Goal: Task Accomplishment & Management: Manage account settings

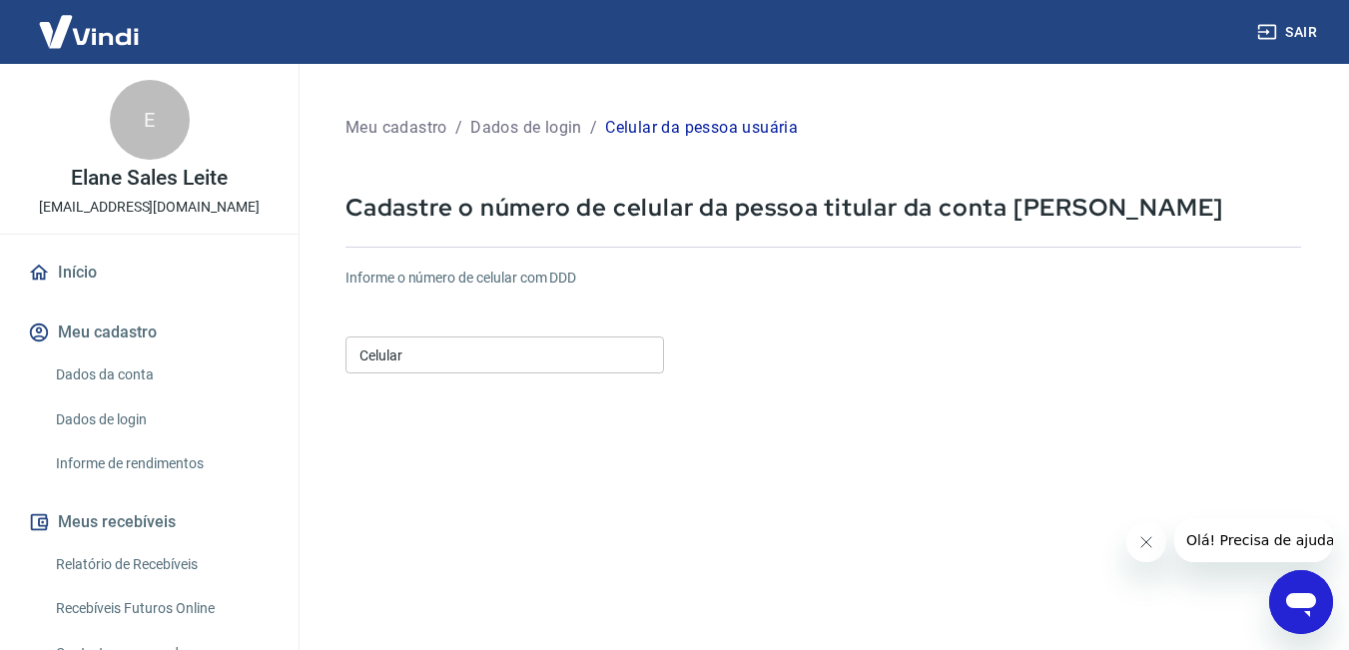
click at [523, 360] on input "Celular" at bounding box center [504, 355] width 319 height 37
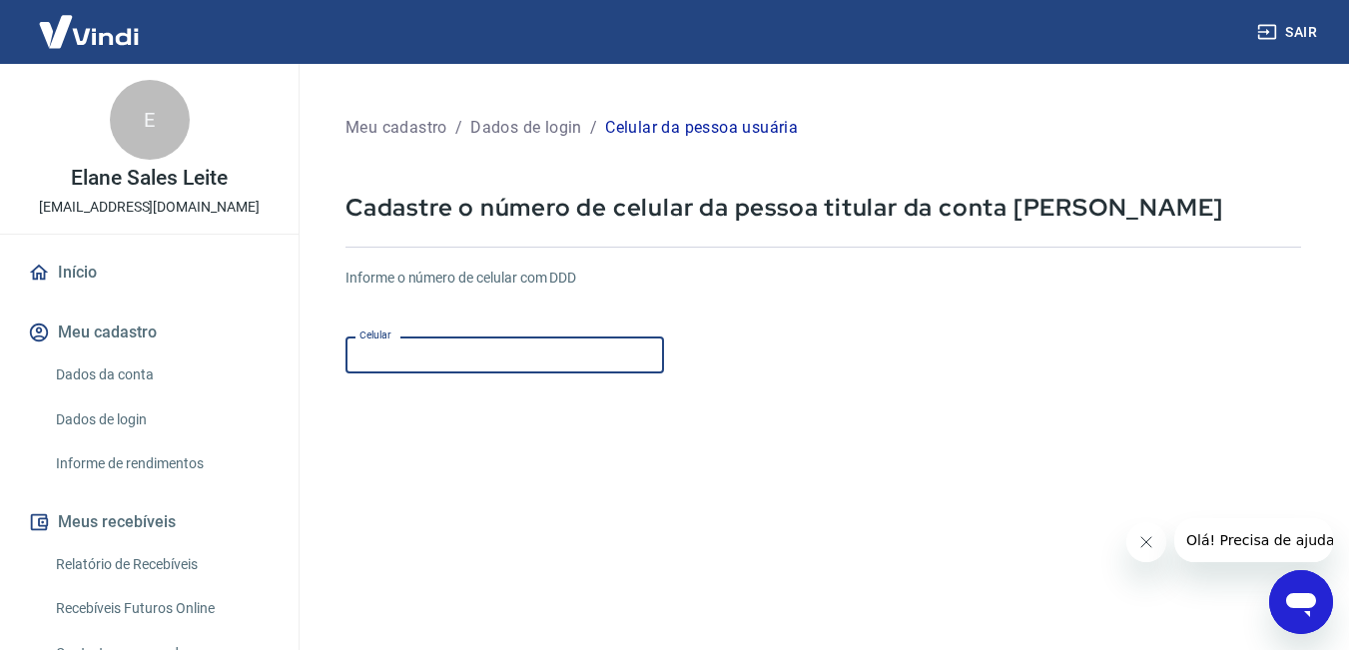
type input "[PHONE_NUMBER]"
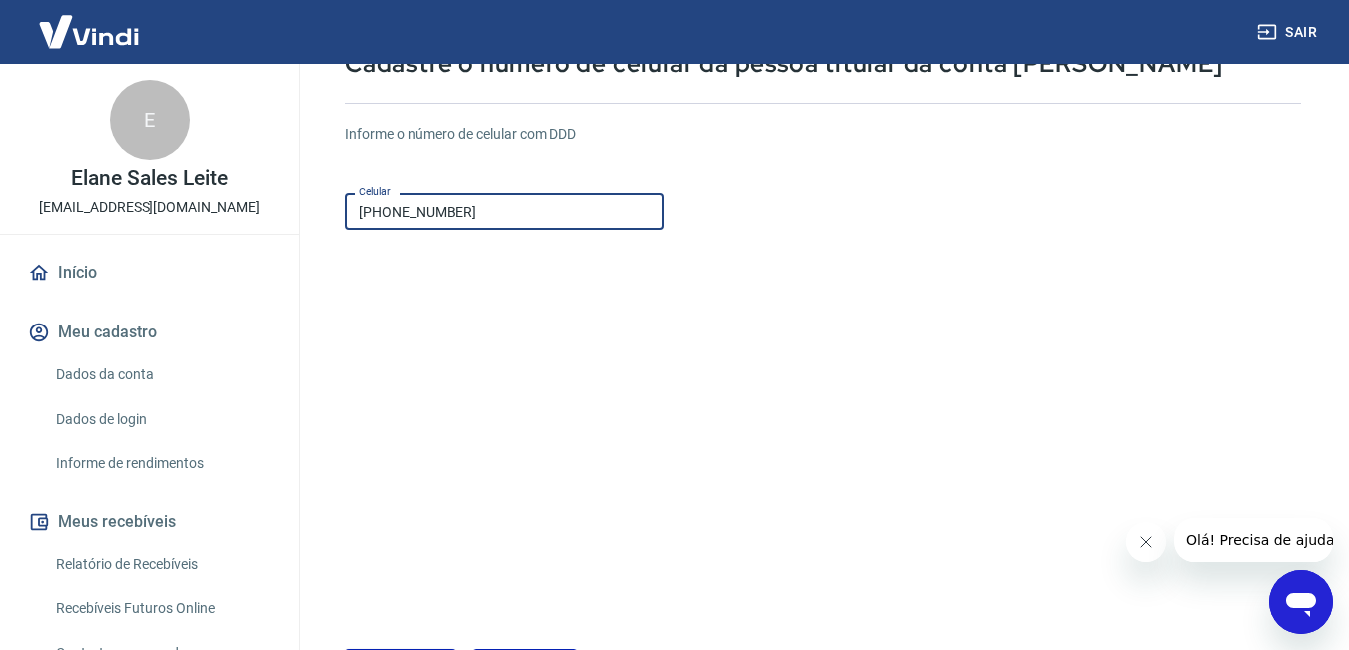
scroll to position [296, 0]
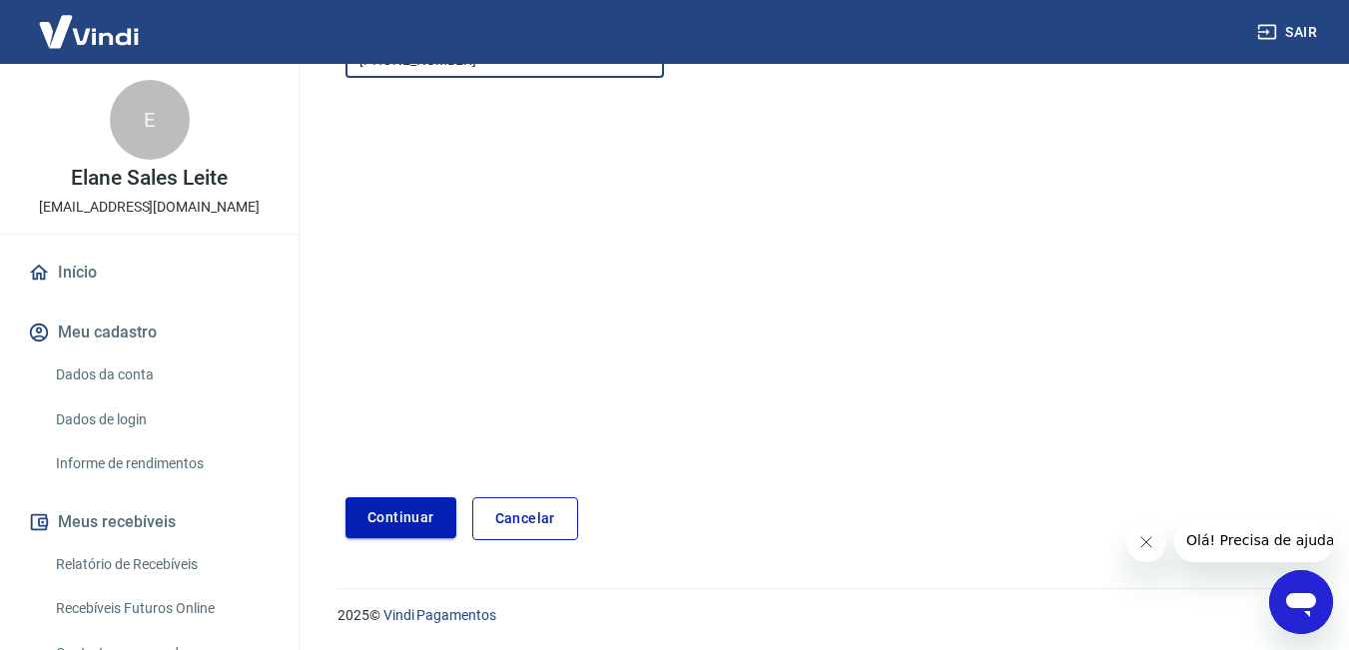
click at [383, 513] on button "Continuar" at bounding box center [400, 517] width 111 height 41
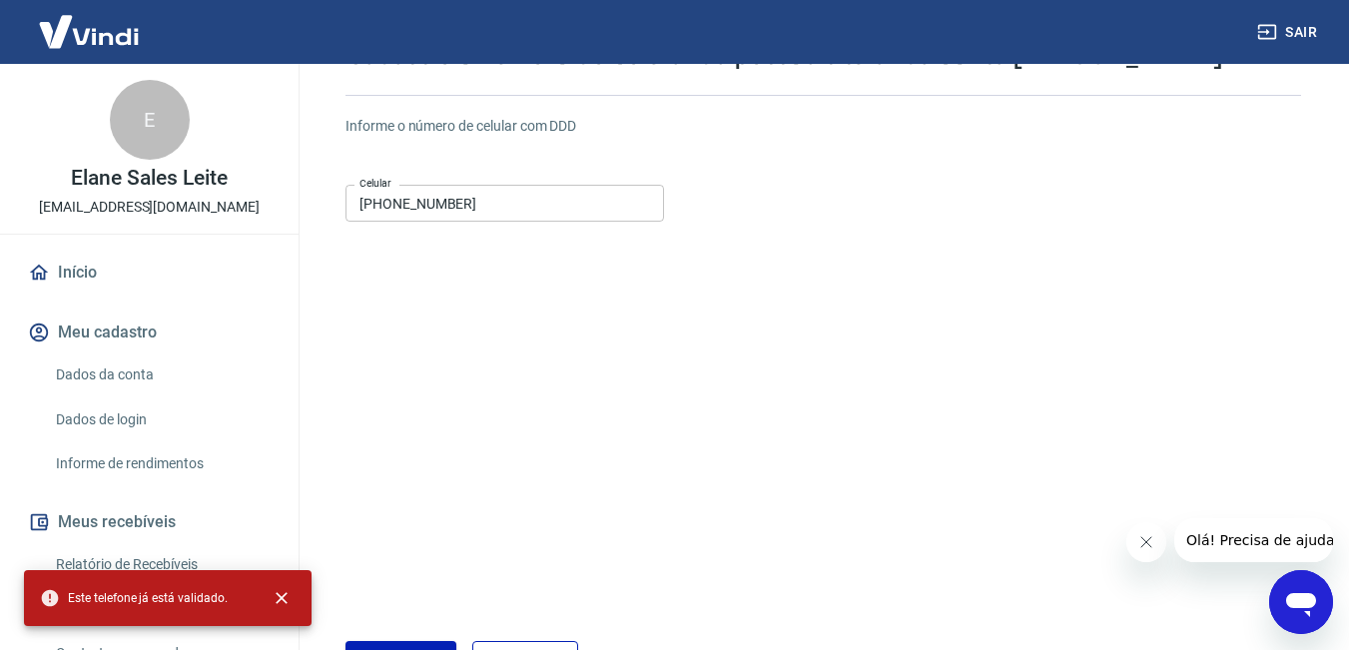
scroll to position [0, 0]
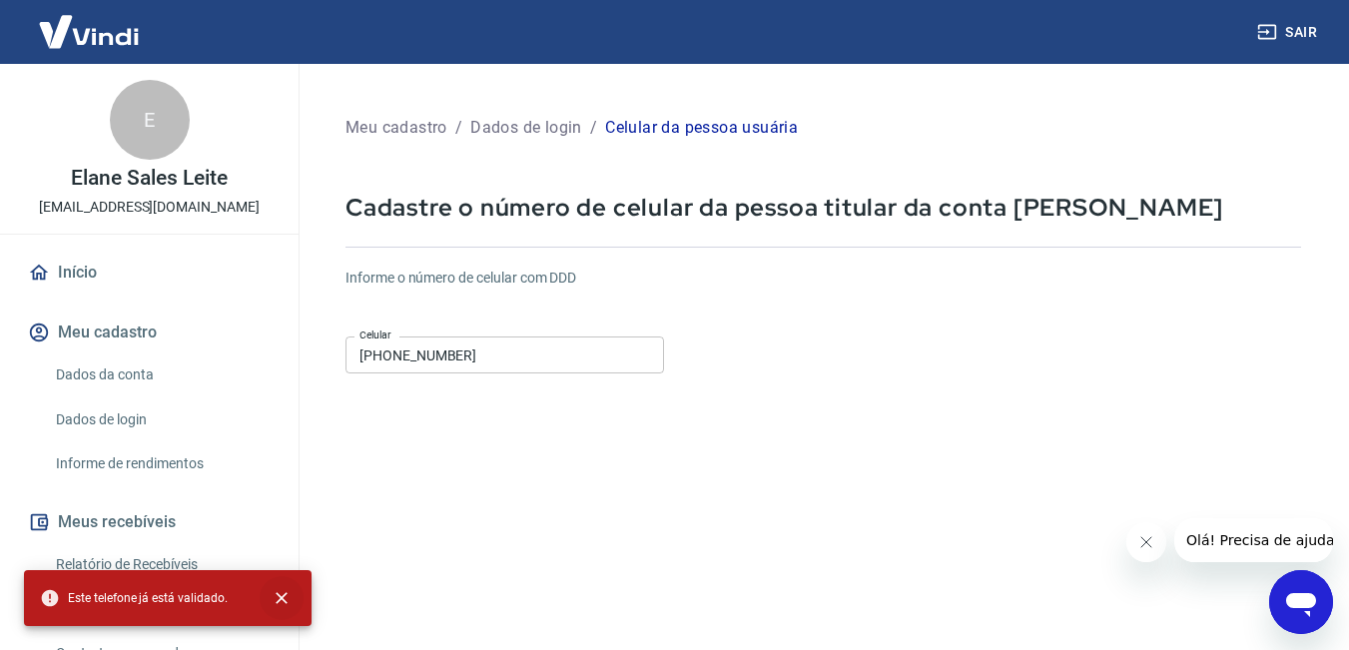
drag, startPoint x: 281, startPoint y: 592, endPoint x: 280, endPoint y: 571, distance: 21.0
click at [280, 592] on icon "close" at bounding box center [282, 598] width 20 height 20
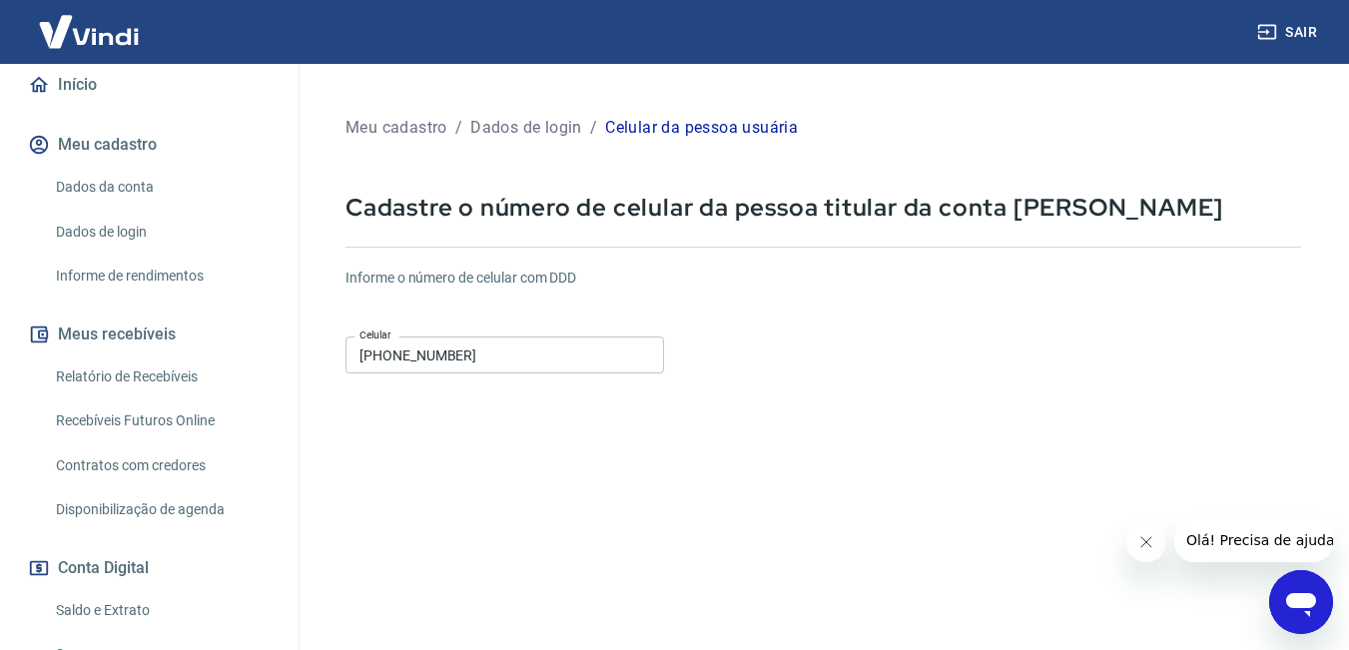
scroll to position [200, 0]
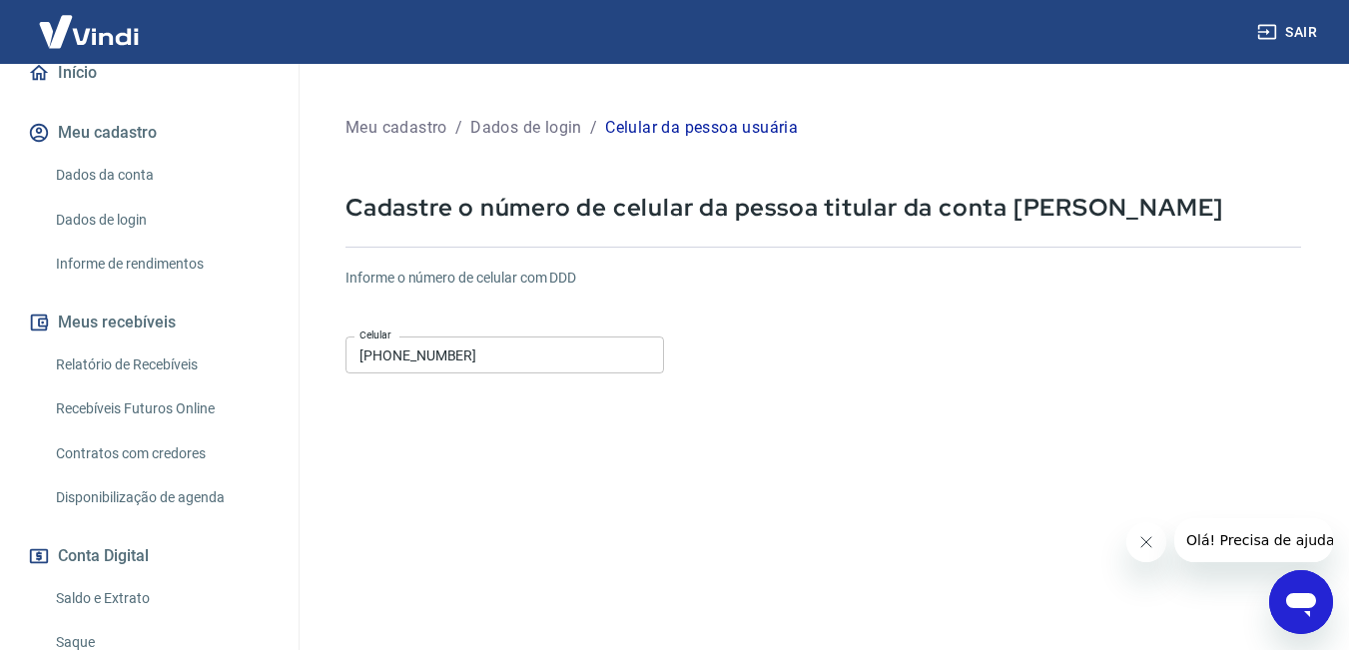
click at [179, 458] on link "Contratos com credores" at bounding box center [161, 453] width 227 height 41
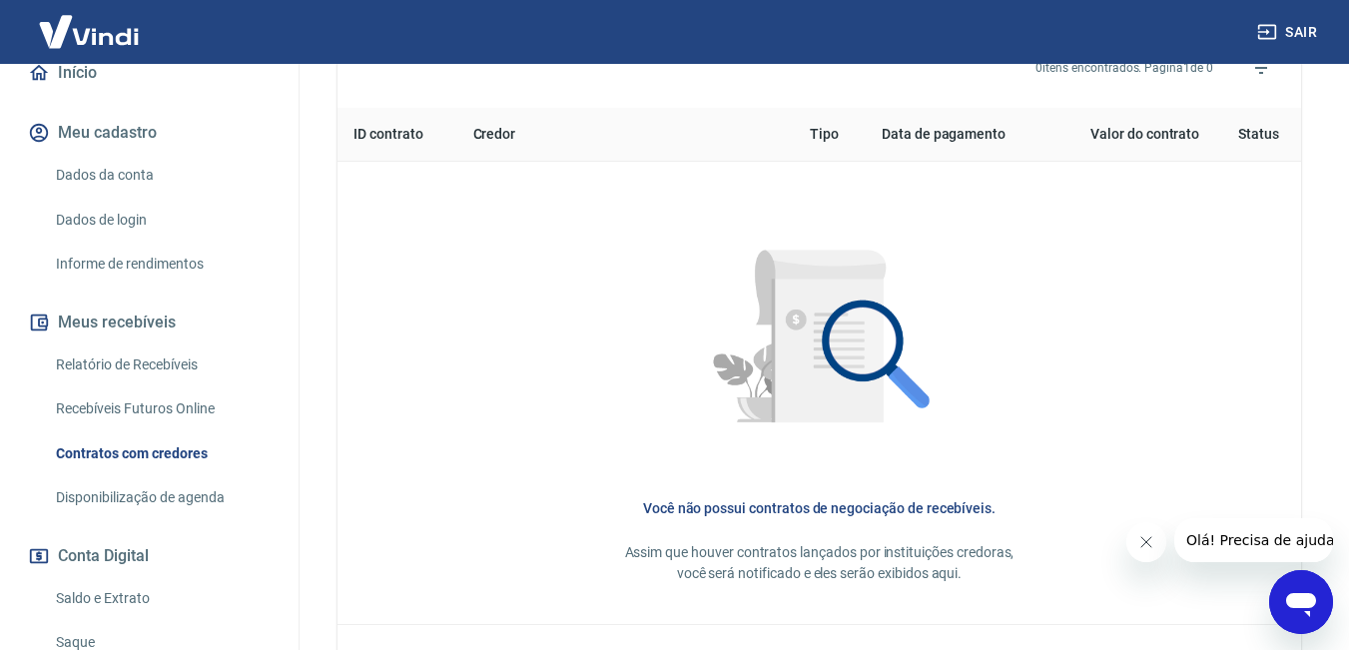
scroll to position [799, 0]
click at [161, 489] on link "Disponibilização de agenda" at bounding box center [161, 497] width 227 height 41
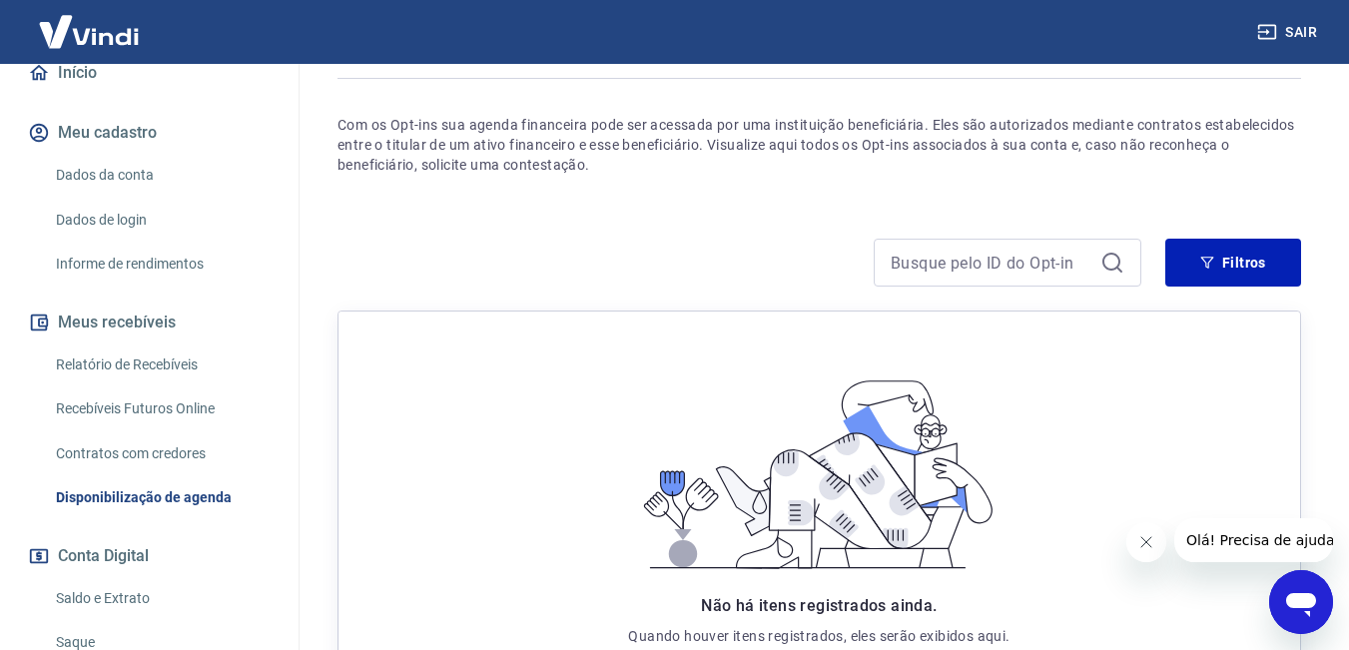
scroll to position [300, 0]
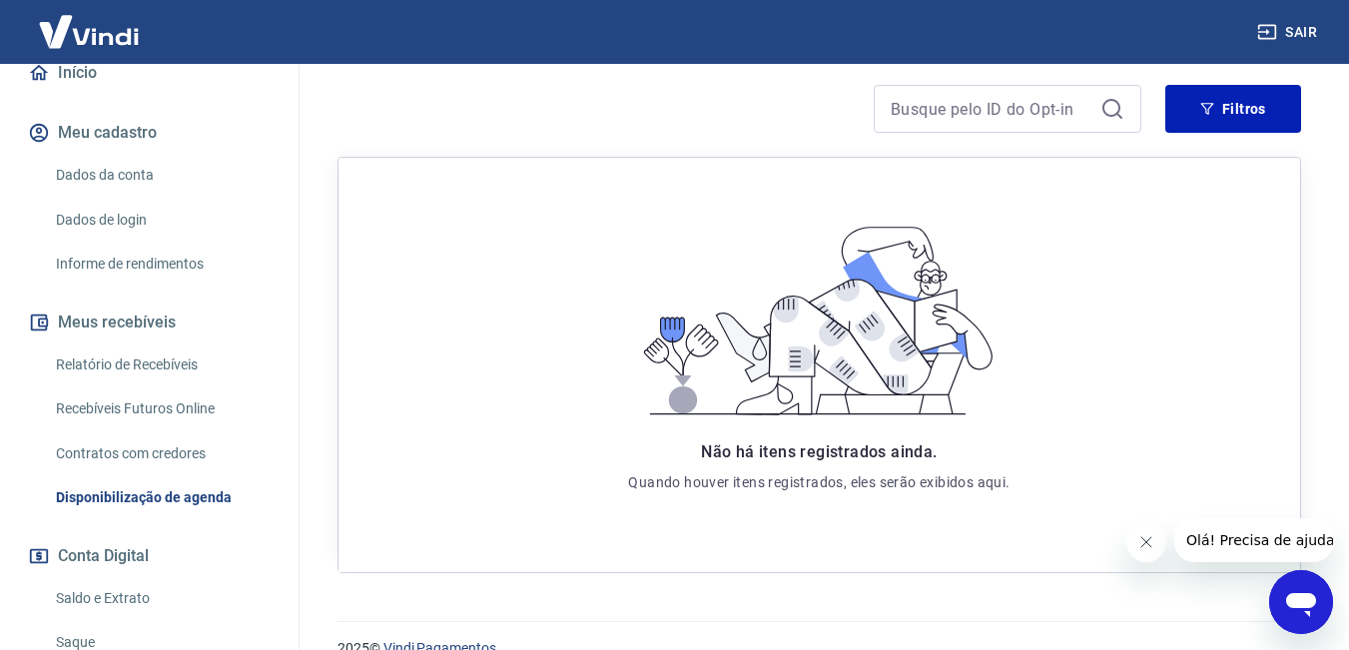
click at [123, 590] on link "Saldo e Extrato" at bounding box center [161, 598] width 227 height 41
